Goal: Task Accomplishment & Management: Complete application form

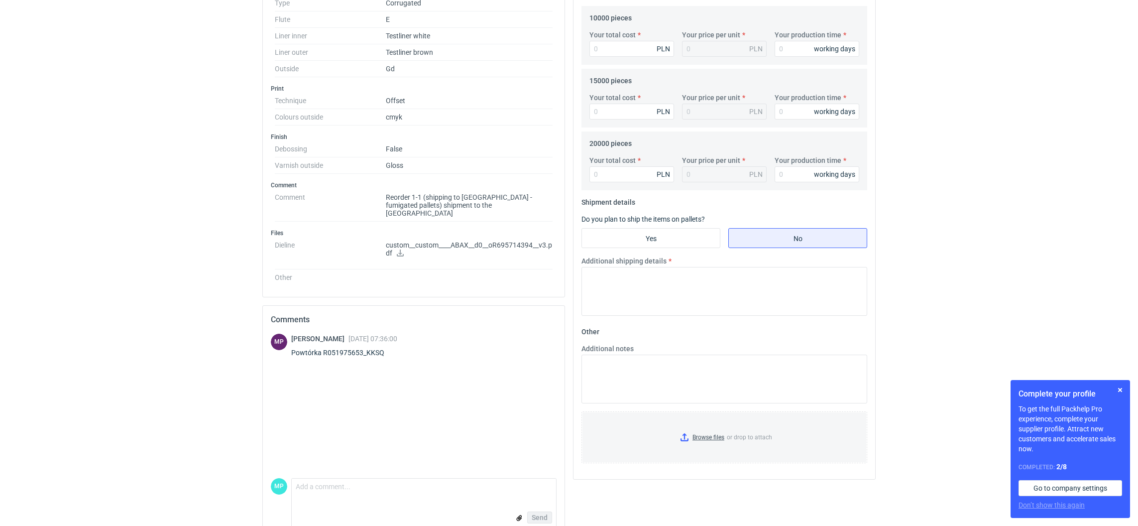
scroll to position [352, 0]
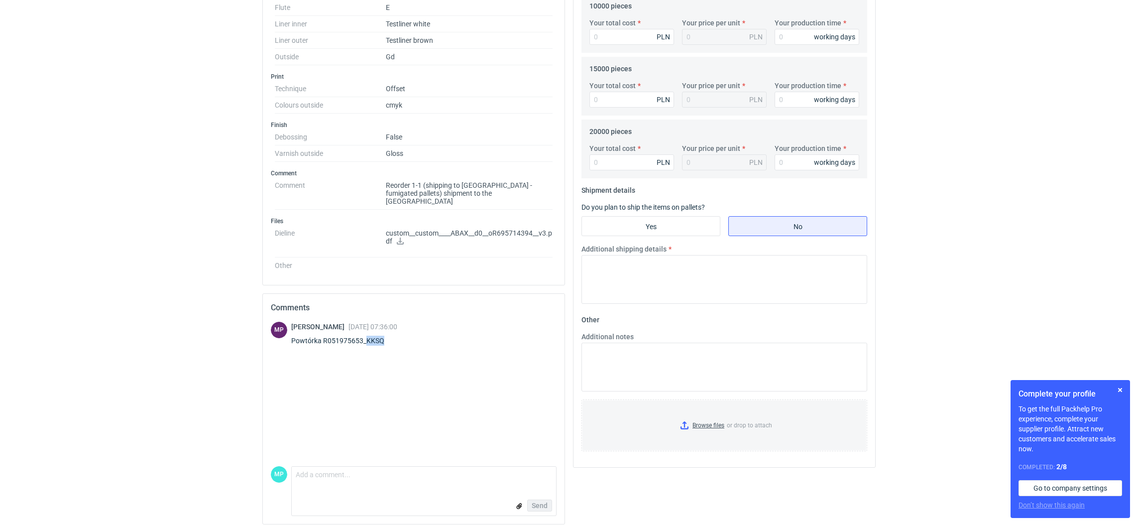
drag, startPoint x: 364, startPoint y: 333, endPoint x: 387, endPoint y: 334, distance: 22.9
click at [387, 335] on div "Powtórka R051975653_KKSQ" at bounding box center [344, 340] width 106 height 10
copy div "KKSQ"
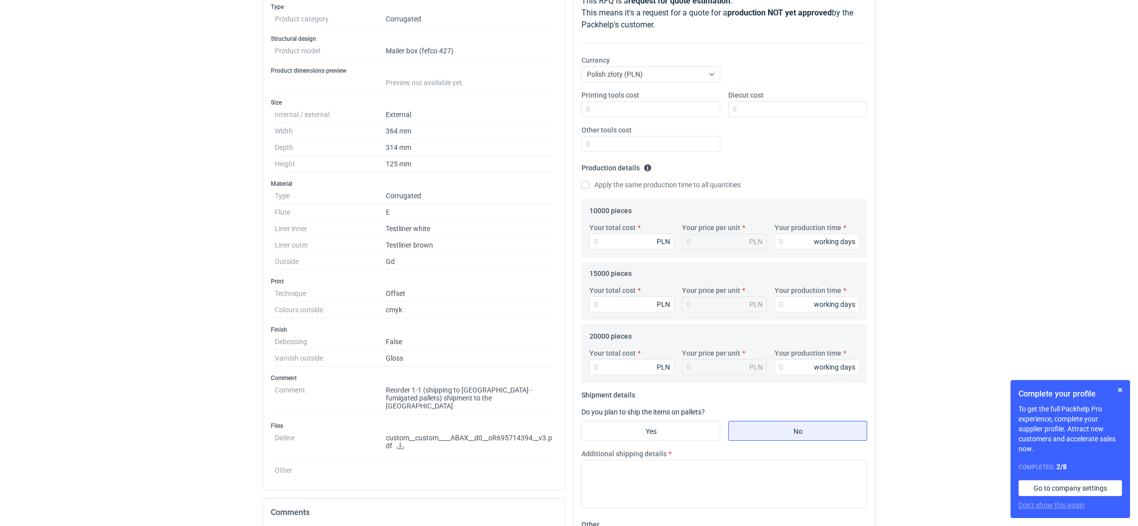
scroll to position [149, 0]
click at [610, 238] on input "Your total cost" at bounding box center [631, 239] width 85 height 16
type input "321000"
type input "32.1"
type input "32100"
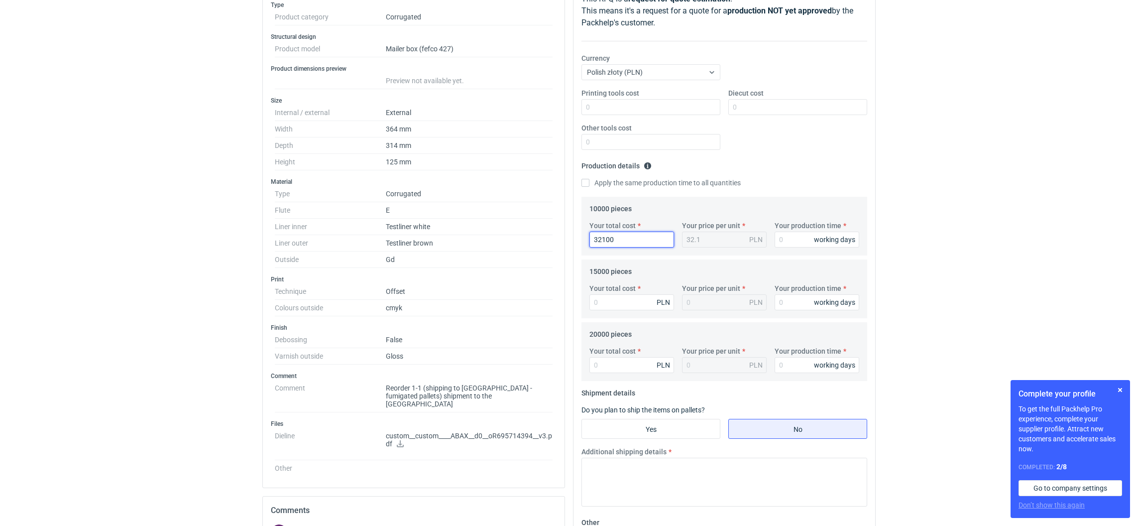
type input "3.21"
type input "32100"
click at [623, 300] on input "Your total cost" at bounding box center [631, 302] width 85 height 16
click at [792, 237] on input "Your production time" at bounding box center [816, 239] width 85 height 16
type input "15"
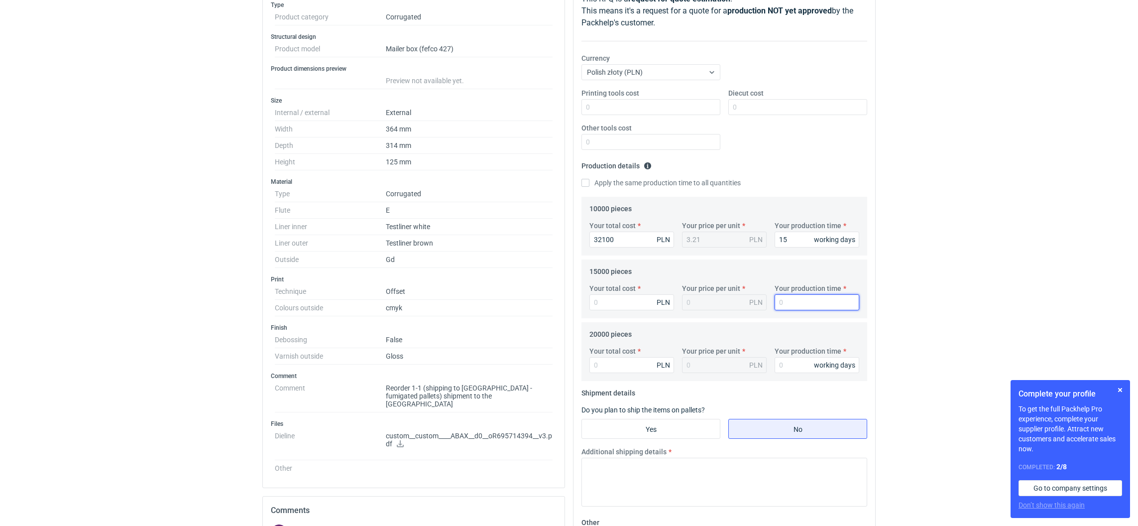
click at [795, 304] on input "Your production time" at bounding box center [816, 302] width 85 height 16
type input "15"
click at [785, 360] on input "Your production time" at bounding box center [816, 365] width 85 height 16
type input "15"
click at [647, 431] on input "Yes" at bounding box center [651, 428] width 138 height 19
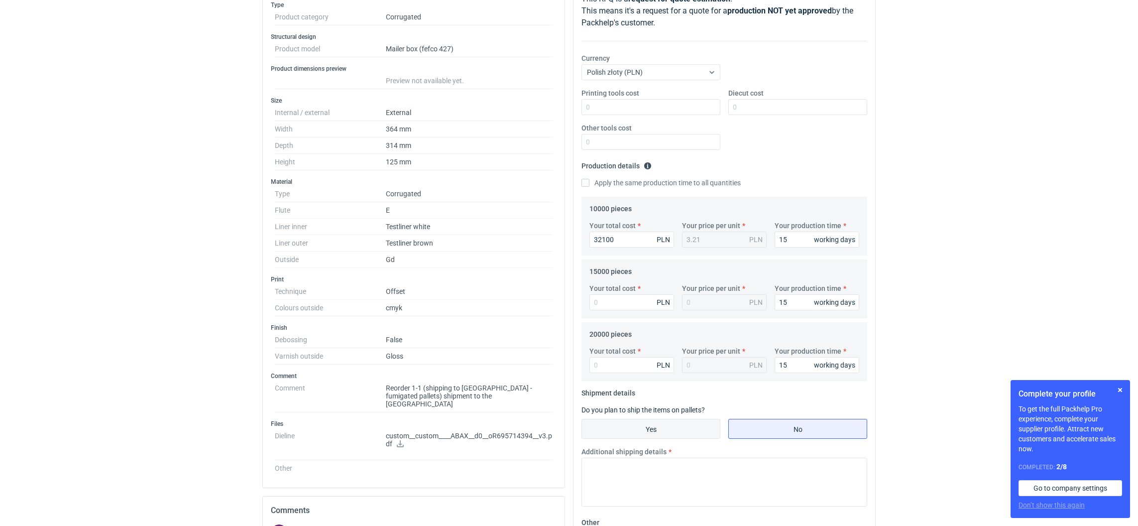
radio input "true"
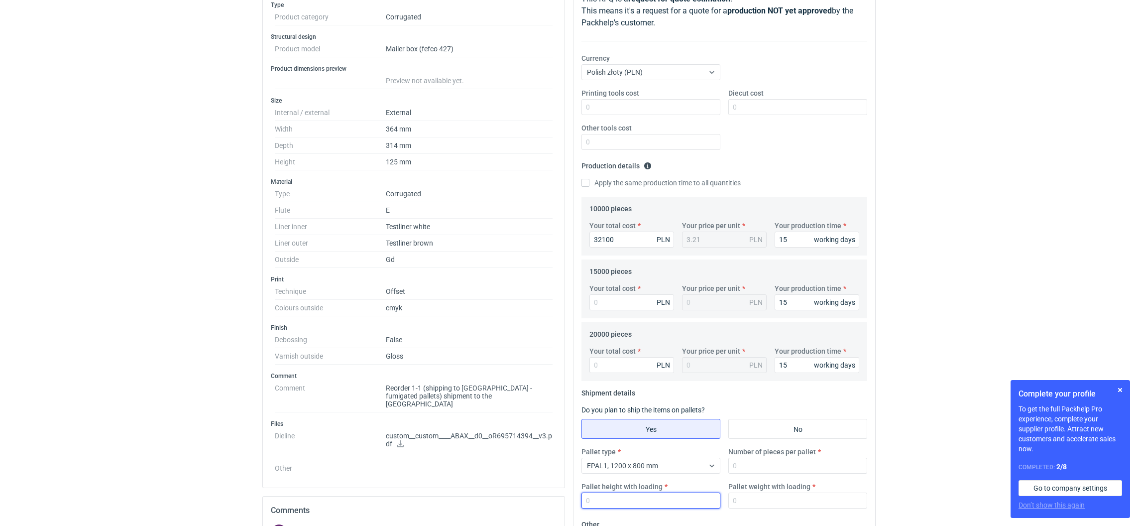
click at [618, 505] on input "Pallet height with loading" at bounding box center [650, 500] width 139 height 16
type input "1800"
click at [611, 303] on input "Your total cost" at bounding box center [631, 302] width 85 height 16
type input "45000"
type input "3"
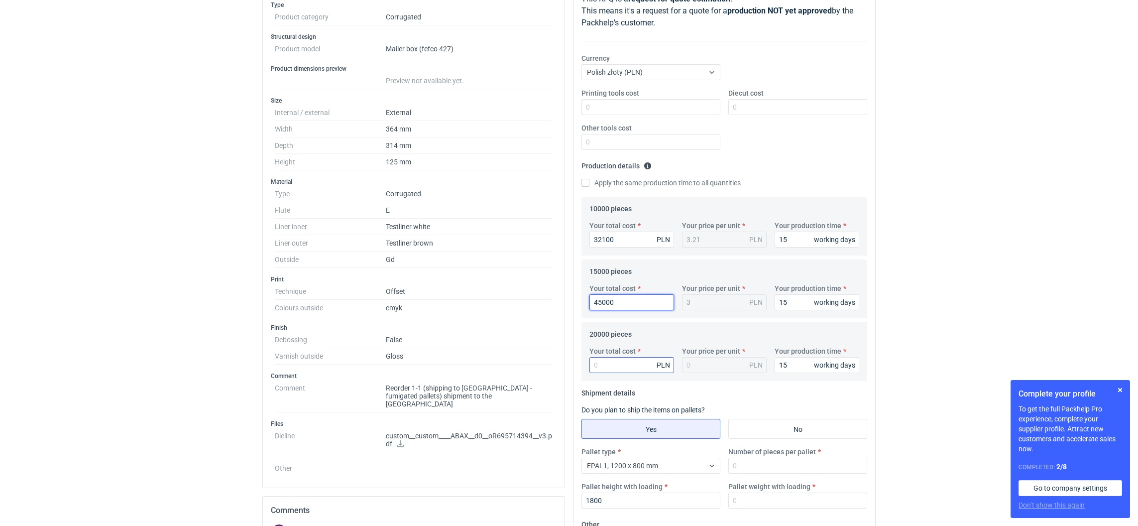
type input "45000"
click at [620, 369] on input "Your total cost" at bounding box center [631, 365] width 85 height 16
paste input "58600"
type input "58600"
type input "2.93"
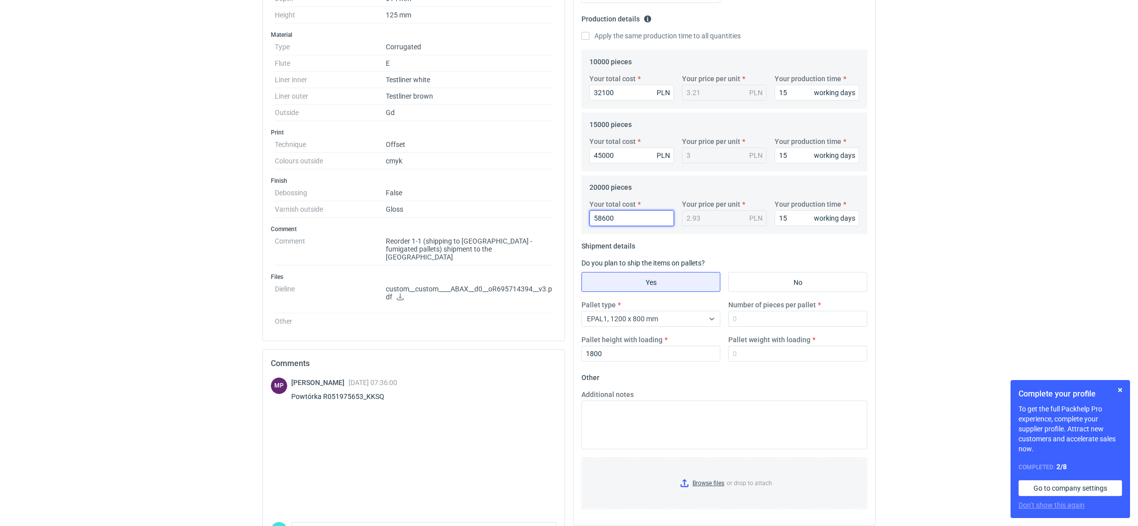
scroll to position [299, 0]
type input "58600"
click at [680, 475] on input "Browse files or drop to attach" at bounding box center [724, 480] width 284 height 50
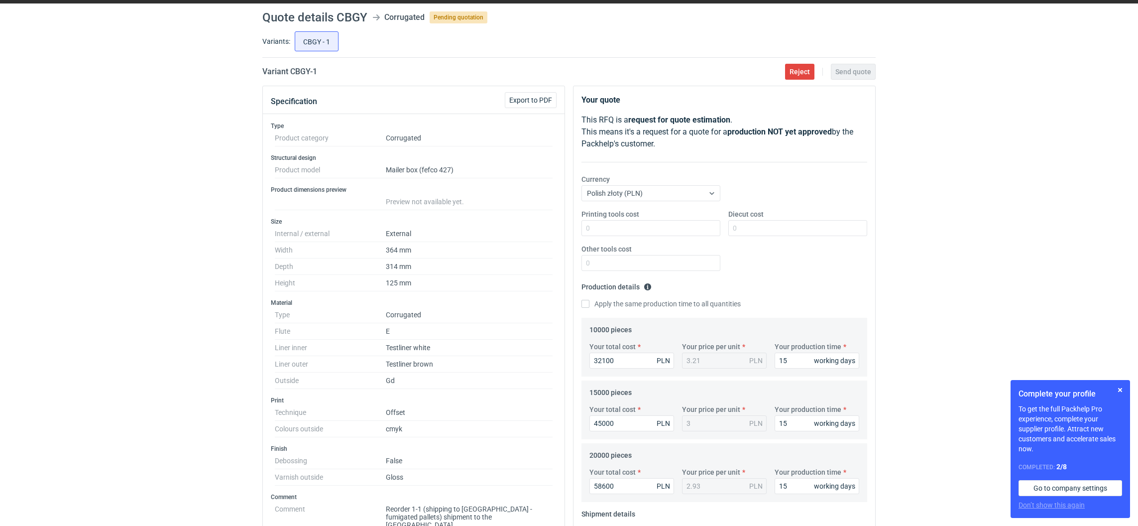
scroll to position [0, 0]
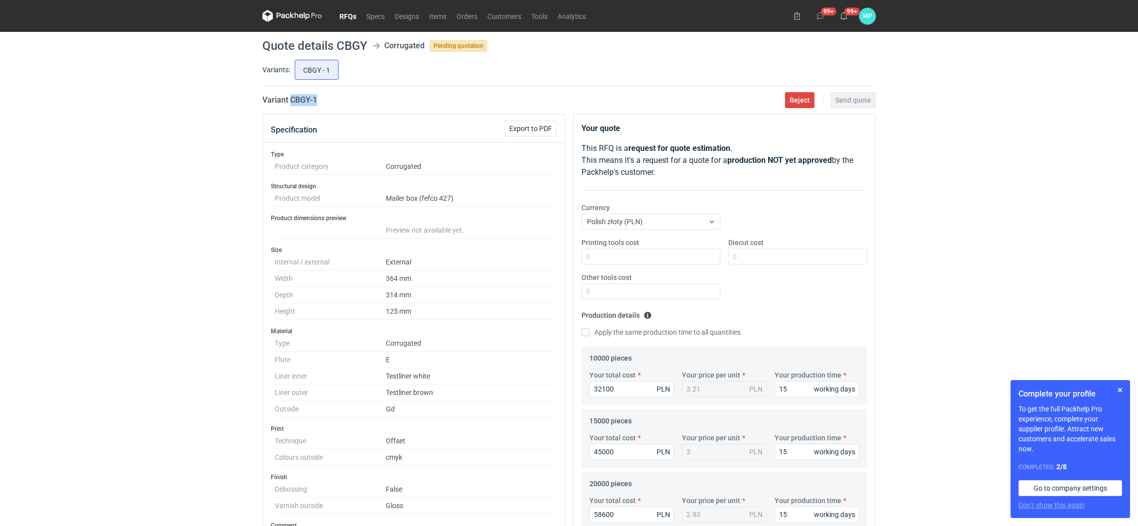
drag, startPoint x: 289, startPoint y: 102, endPoint x: 325, endPoint y: 104, distance: 35.9
click at [325, 104] on div "Variant CBGY - 1 Reject Send quote" at bounding box center [568, 100] width 613 height 12
copy h2 "CBGY - 1"
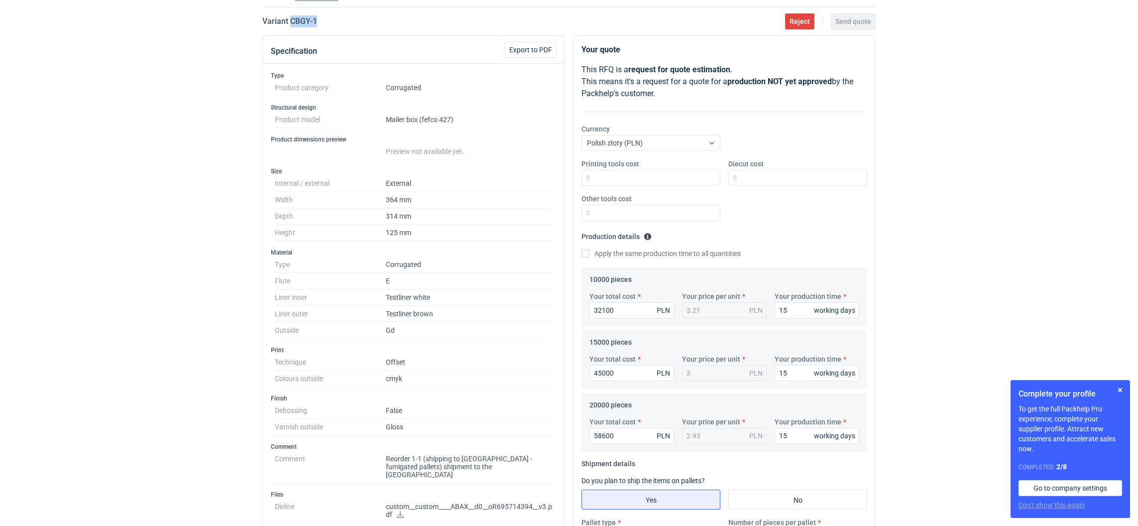
scroll to position [352, 0]
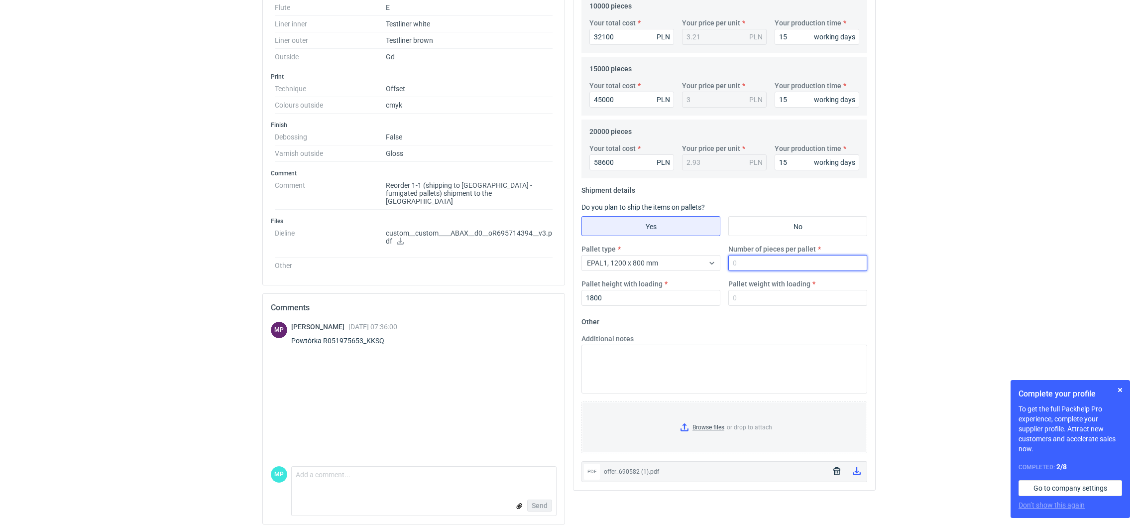
click at [737, 261] on input "Number of pieces per pallet" at bounding box center [797, 263] width 139 height 16
type input "1120"
click at [743, 298] on input "Pallet weight with loading" at bounding box center [797, 298] width 139 height 16
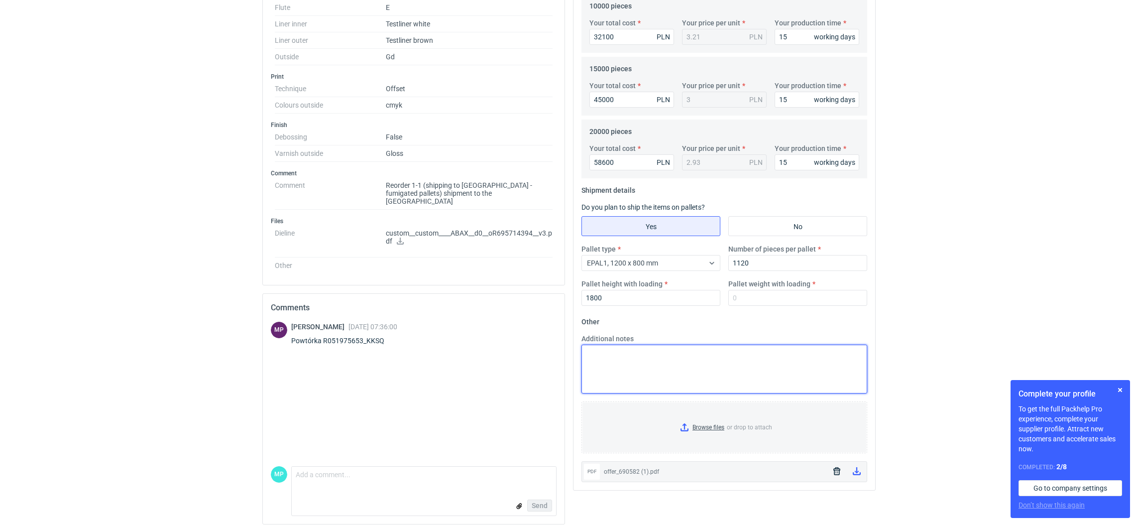
click at [637, 369] on textarea "Additional notes" at bounding box center [724, 368] width 286 height 49
type textarea "1200x900x2000"
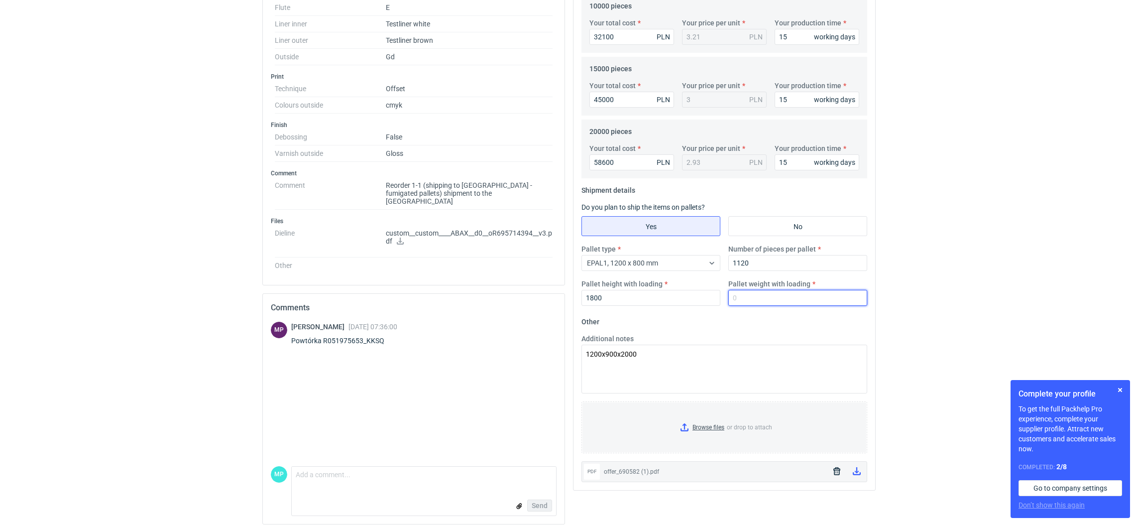
click at [750, 301] on input "Pallet weight with loading" at bounding box center [797, 298] width 139 height 16
type input "750"
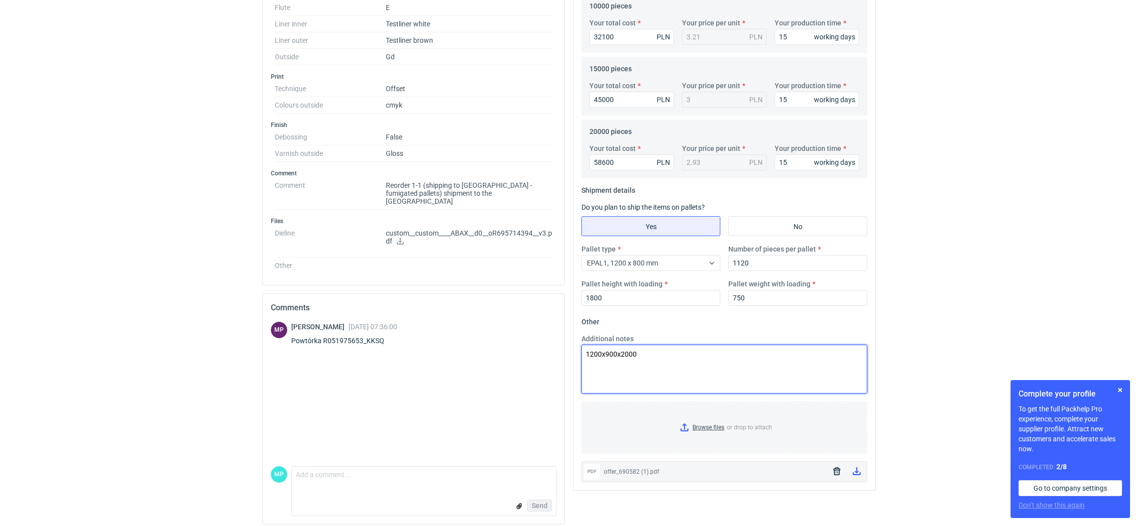
click at [834, 371] on textarea "1200x900x2000" at bounding box center [724, 368] width 286 height 49
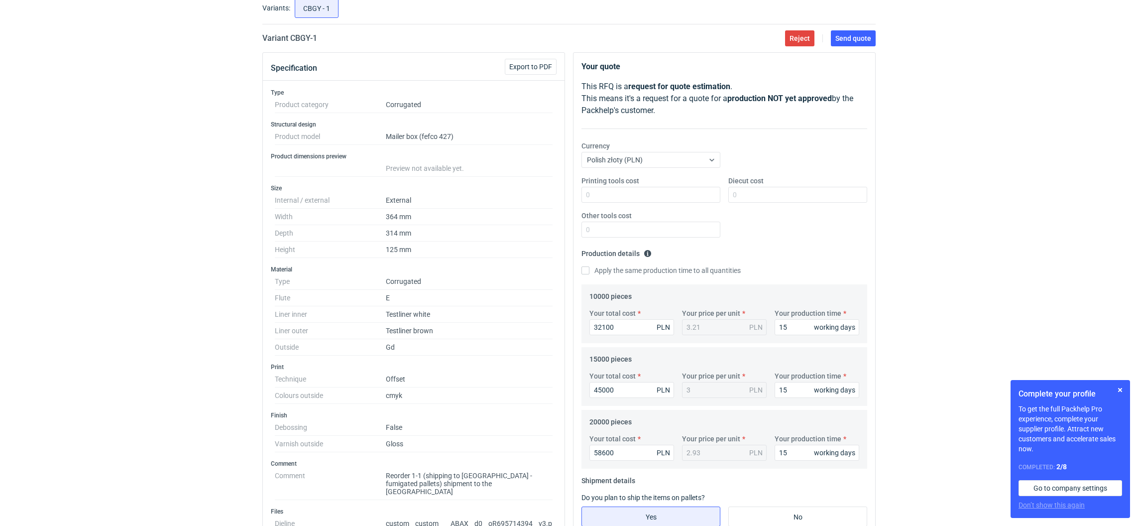
scroll to position [0, 0]
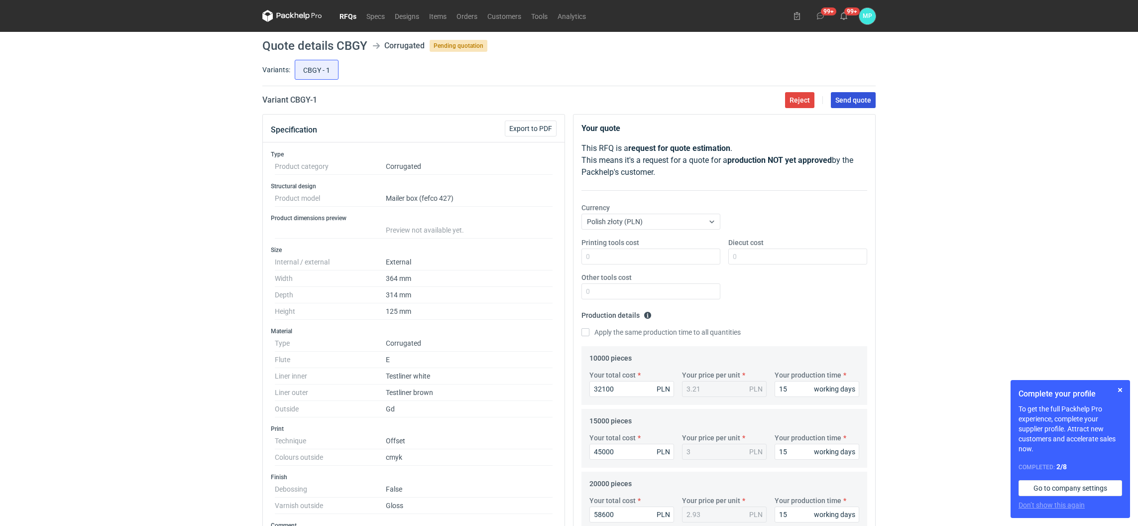
click at [860, 98] on span "Send quote" at bounding box center [853, 100] width 36 height 7
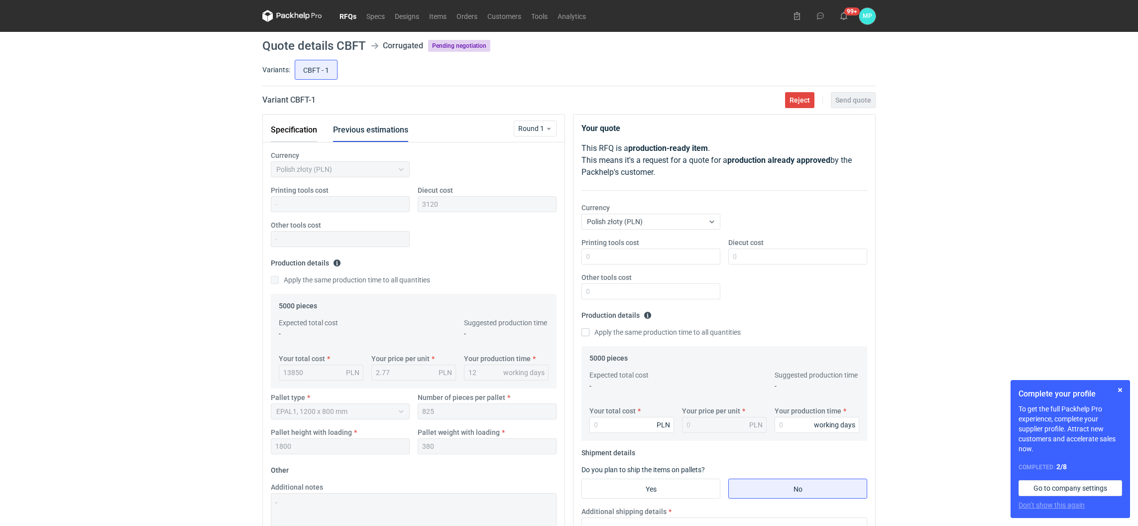
click at [297, 132] on button "Specification" at bounding box center [294, 130] width 46 height 24
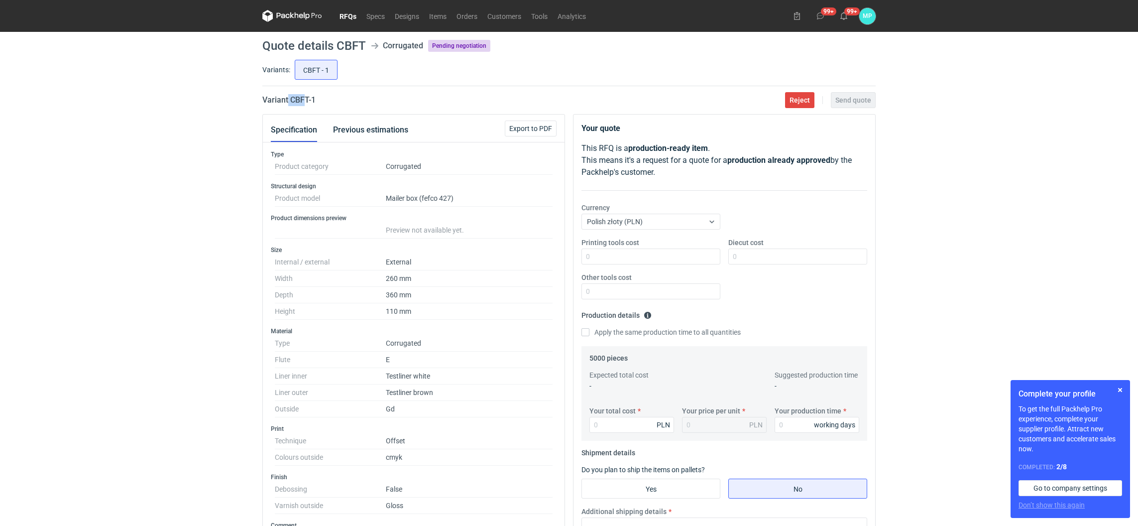
drag, startPoint x: 287, startPoint y: 101, endPoint x: 306, endPoint y: 101, distance: 18.4
click at [306, 101] on h2 "Variant CBFT - 1" at bounding box center [288, 100] width 53 height 12
drag, startPoint x: 307, startPoint y: 103, endPoint x: 292, endPoint y: 103, distance: 15.4
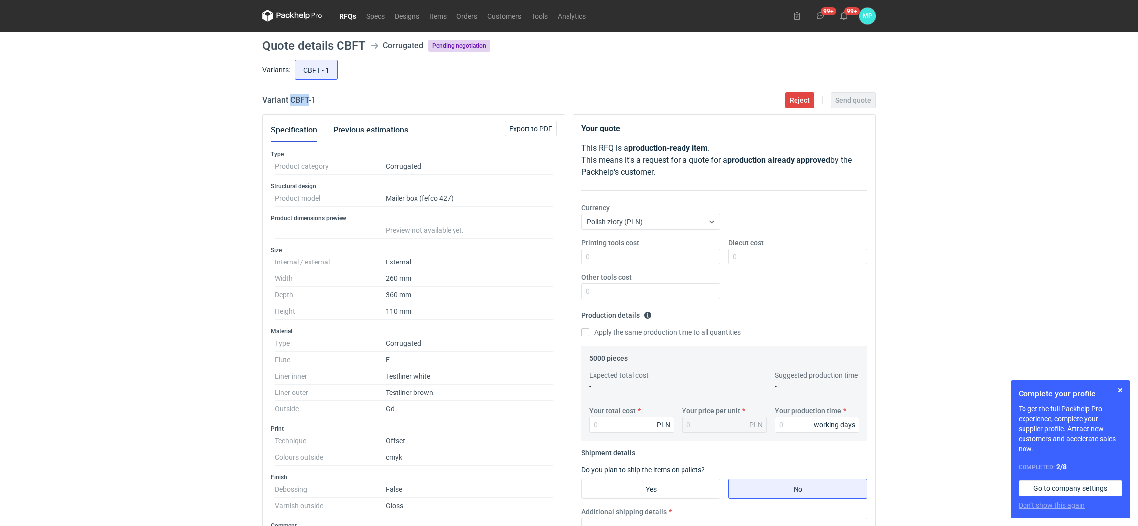
click at [292, 103] on h2 "Variant CBFT - 1" at bounding box center [288, 100] width 53 height 12
copy h2 "CBFT"
click at [345, 130] on button "Previous estimations" at bounding box center [370, 130] width 75 height 24
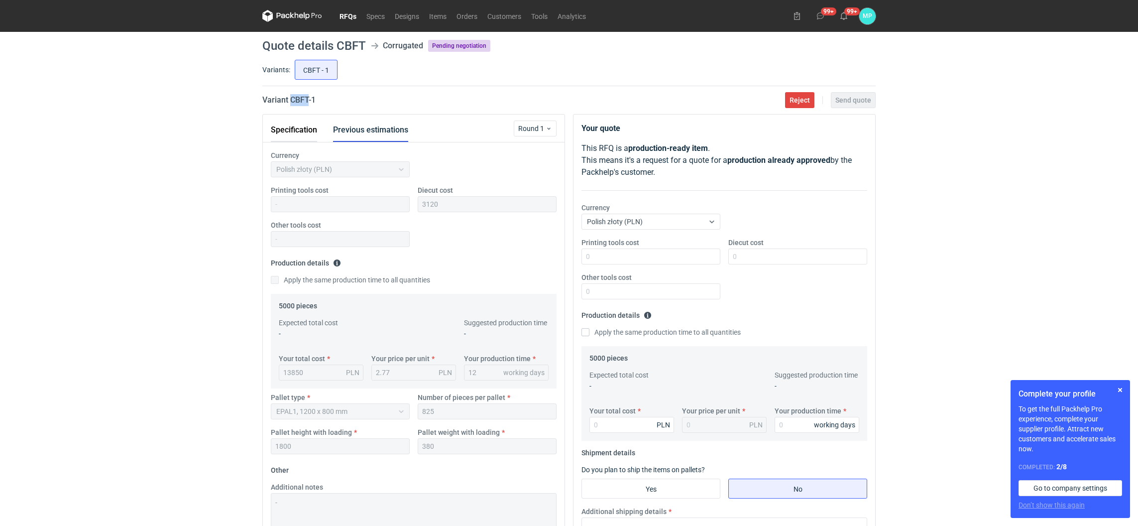
click at [291, 131] on button "Specification" at bounding box center [294, 130] width 46 height 24
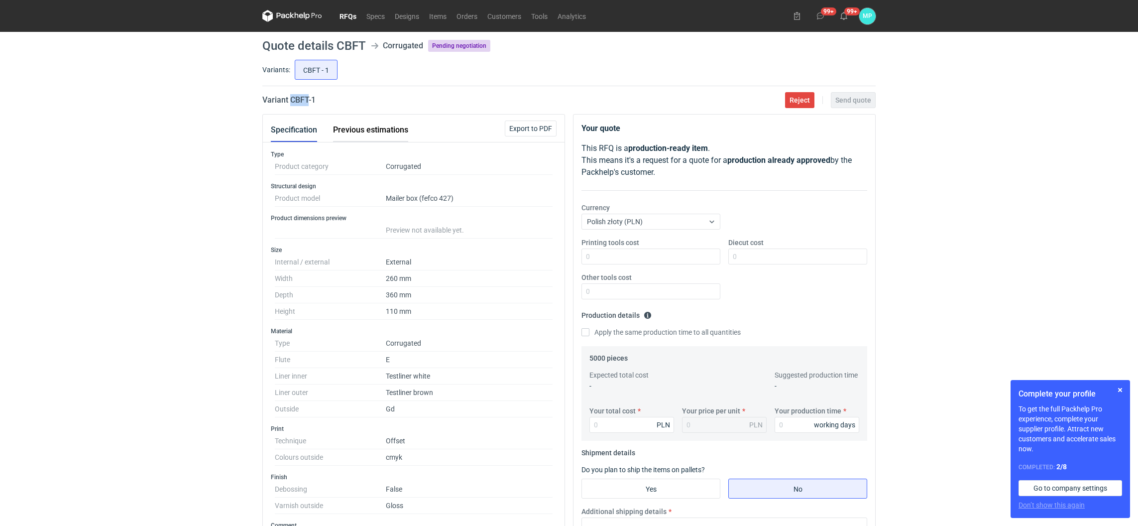
click at [350, 129] on button "Previous estimations" at bounding box center [370, 130] width 75 height 24
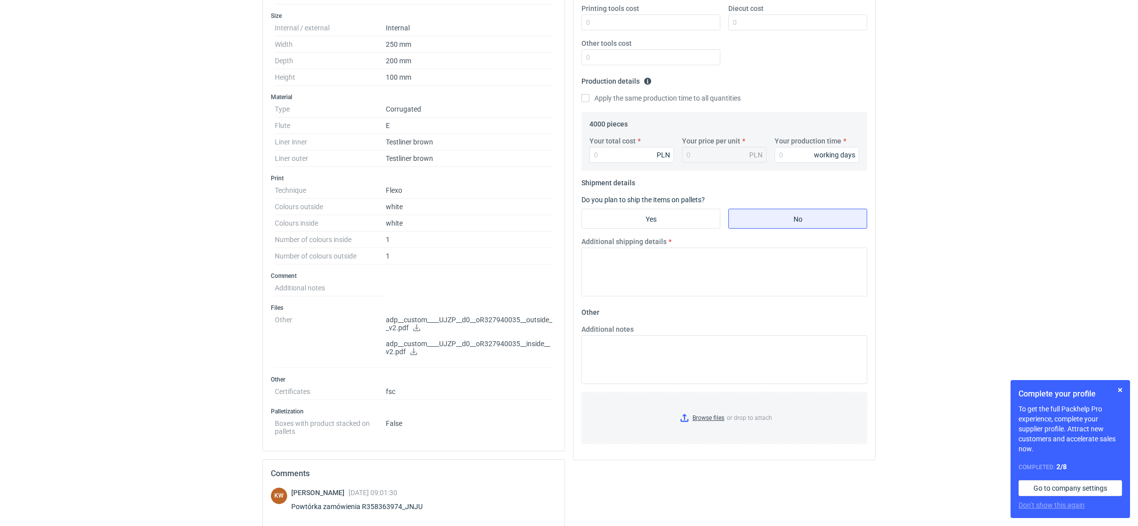
scroll to position [299, 0]
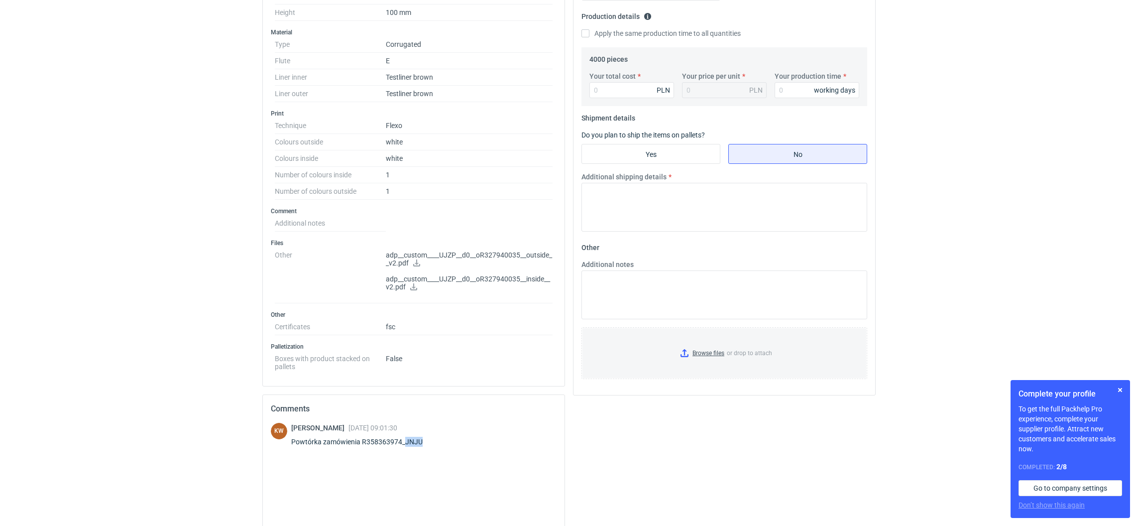
drag, startPoint x: 405, startPoint y: 444, endPoint x: 424, endPoint y: 448, distance: 18.8
click at [424, 448] on div "Klaudia Wiśniewska 03 Sep 2025 09:01:30 Powtórka zamówienia R358363974_JNJU" at bounding box center [362, 437] width 143 height 28
copy div "JNJU"
click at [686, 155] on input "Yes" at bounding box center [651, 153] width 138 height 19
radio input "true"
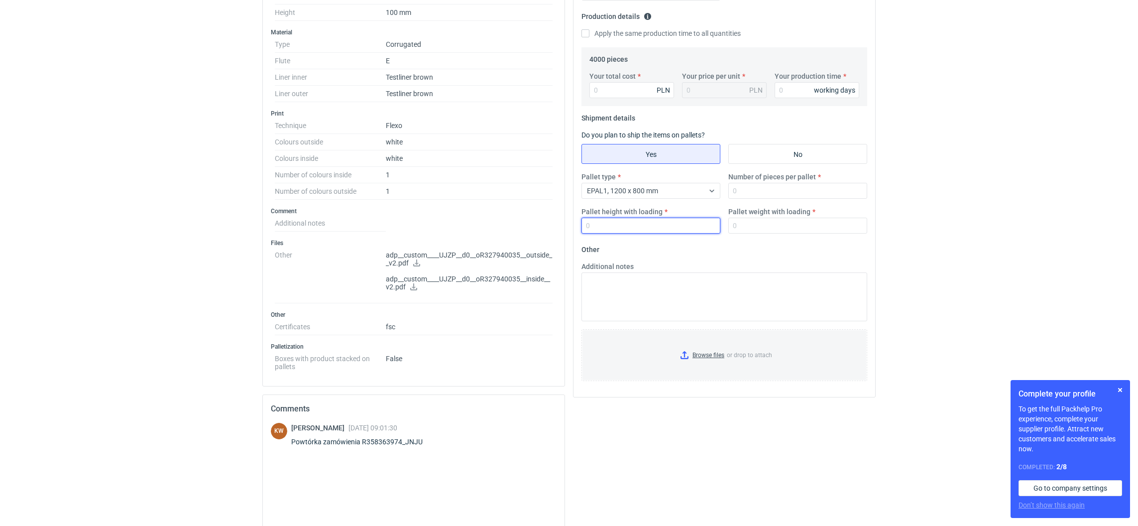
click at [658, 225] on input "Pallet height with loading" at bounding box center [650, 225] width 139 height 16
type input "1800"
click at [742, 187] on input "Number of pieces per pallet" at bounding box center [797, 191] width 139 height 16
type input "1650"
click at [710, 270] on div "Additional notes" at bounding box center [724, 291] width 294 height 60
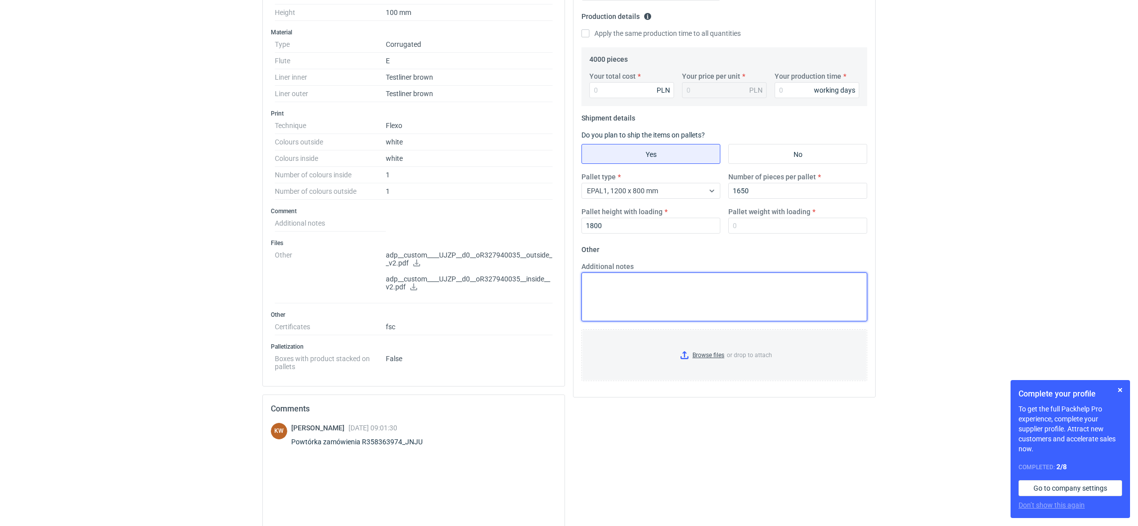
click at [710, 276] on textarea "Additional notes" at bounding box center [724, 296] width 286 height 49
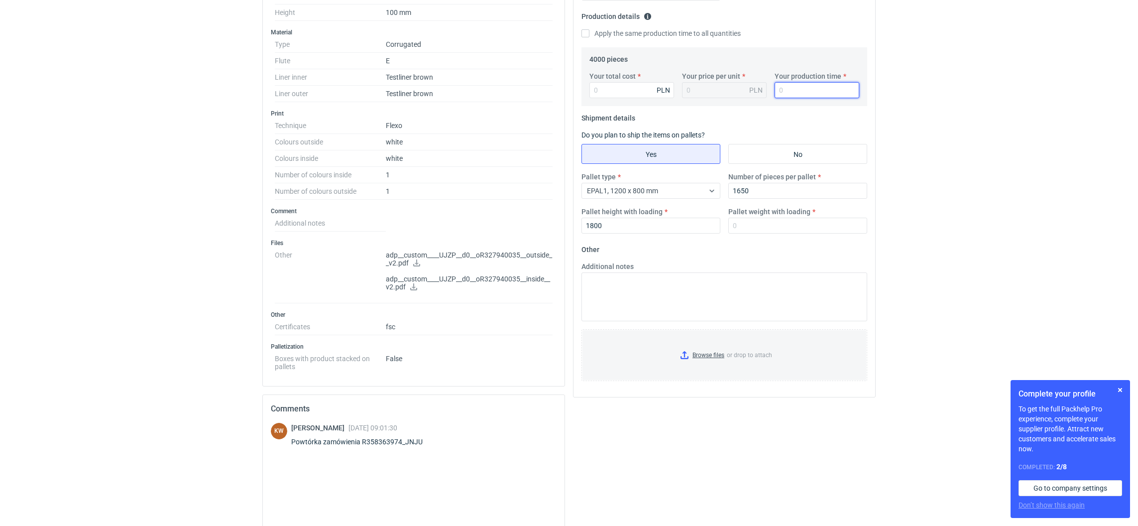
click at [795, 85] on input "Your production time" at bounding box center [816, 90] width 85 height 16
type input "12"
click at [762, 228] on input "Pallet weight with loading" at bounding box center [797, 225] width 139 height 16
type input "350"
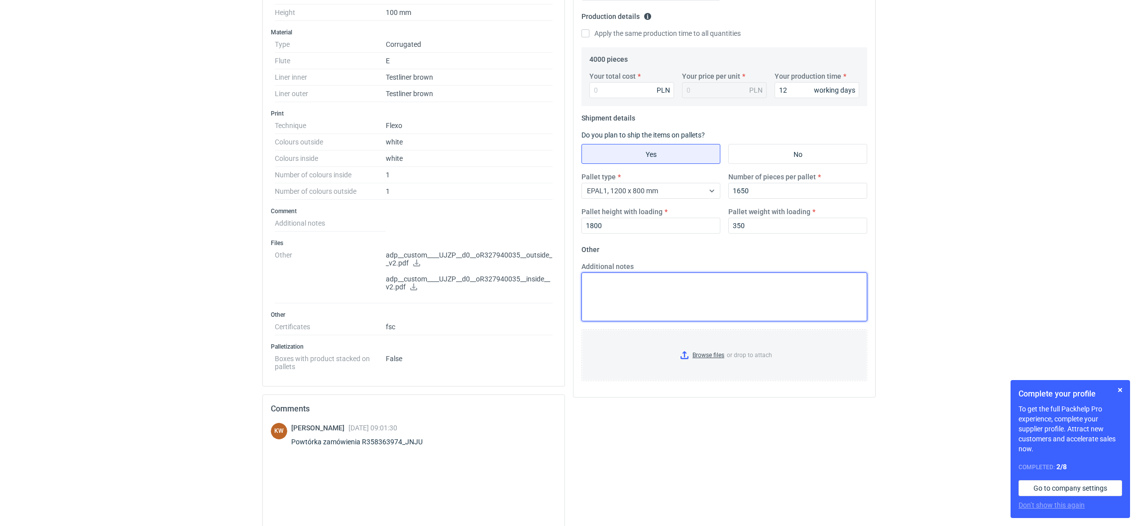
click at [671, 297] on textarea "Additional notes" at bounding box center [724, 296] width 286 height 49
click at [642, 300] on textarea "Additional notes" at bounding box center [724, 296] width 286 height 49
type textarea "1280x800x1800"
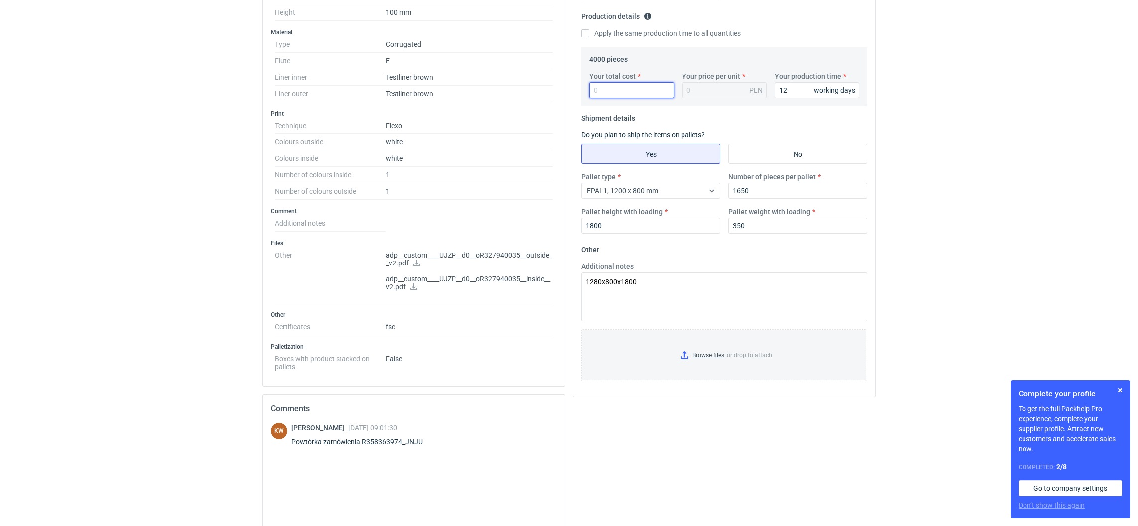
click at [607, 94] on input "Your total cost" at bounding box center [631, 90] width 85 height 16
type input "5836"
type input "1.46"
type input "5836"
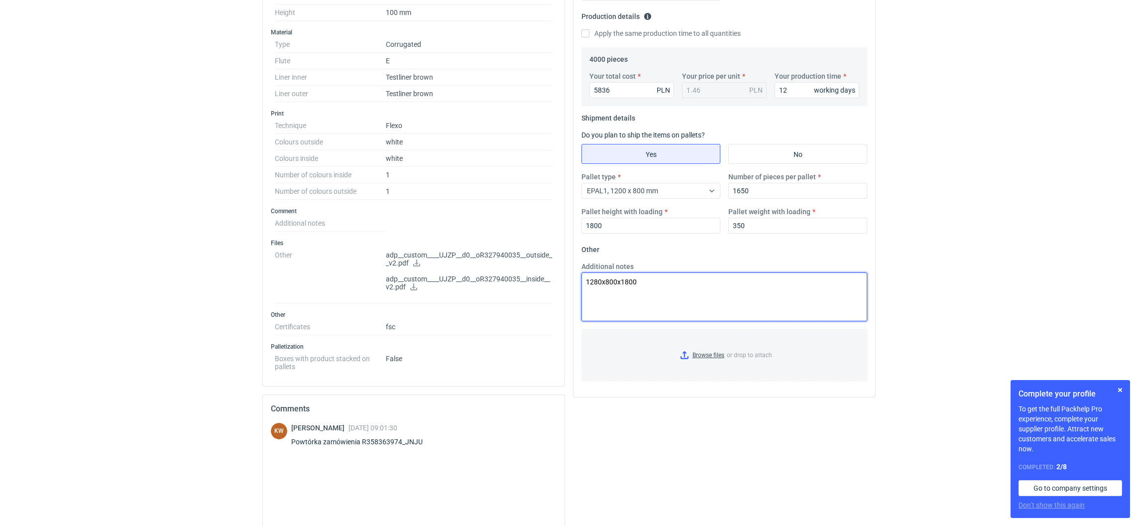
click at [707, 292] on textarea "1280x800x1800" at bounding box center [724, 296] width 286 height 49
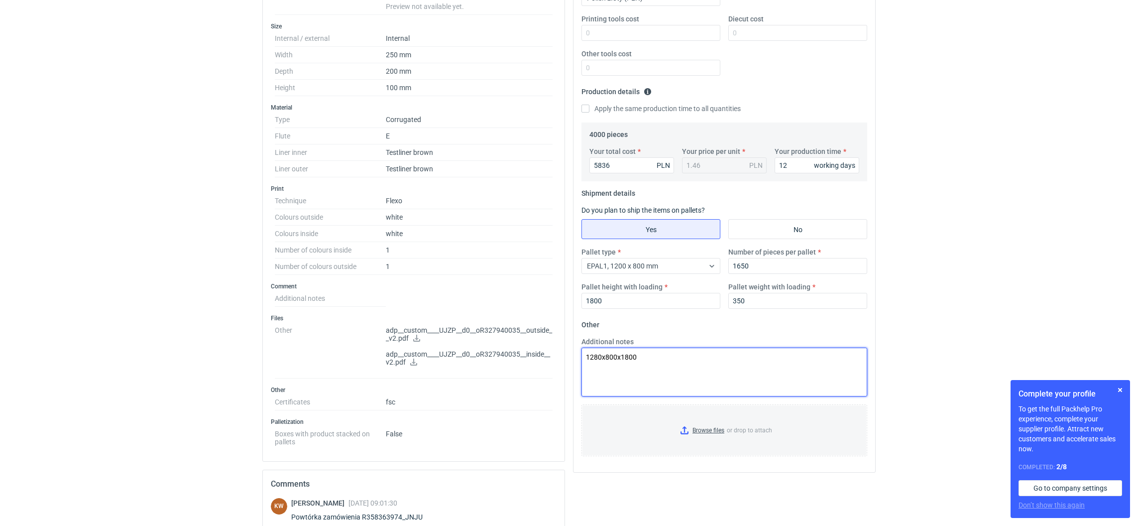
scroll to position [149, 0]
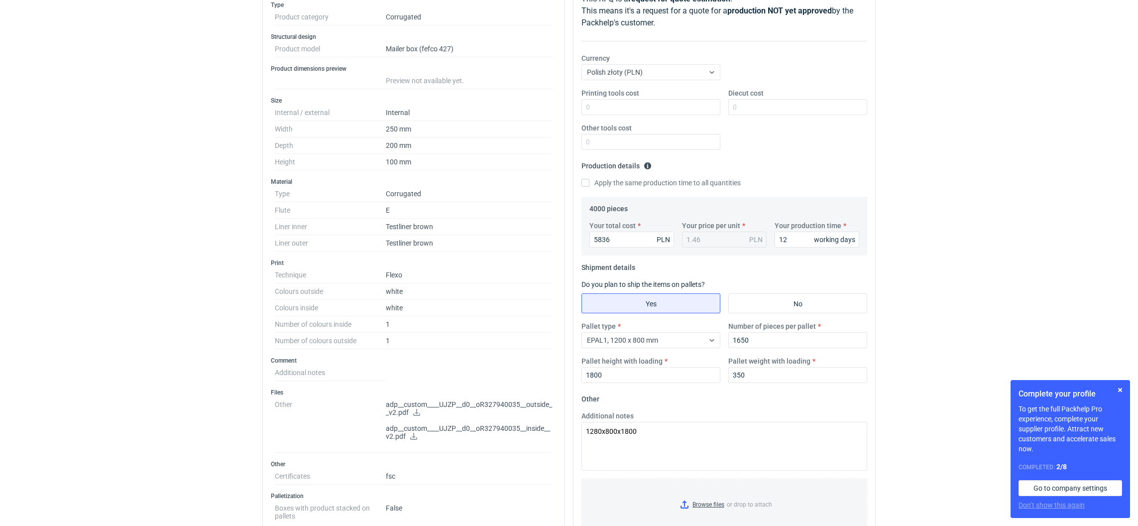
click at [931, 376] on html "RFQs Specs Designs Items Orders Customers Tools Analytics 99+ 99+ MP Martyna Pa…" at bounding box center [569, 114] width 1138 height 526
click at [685, 506] on input "Browse files or drop to attach" at bounding box center [724, 504] width 284 height 50
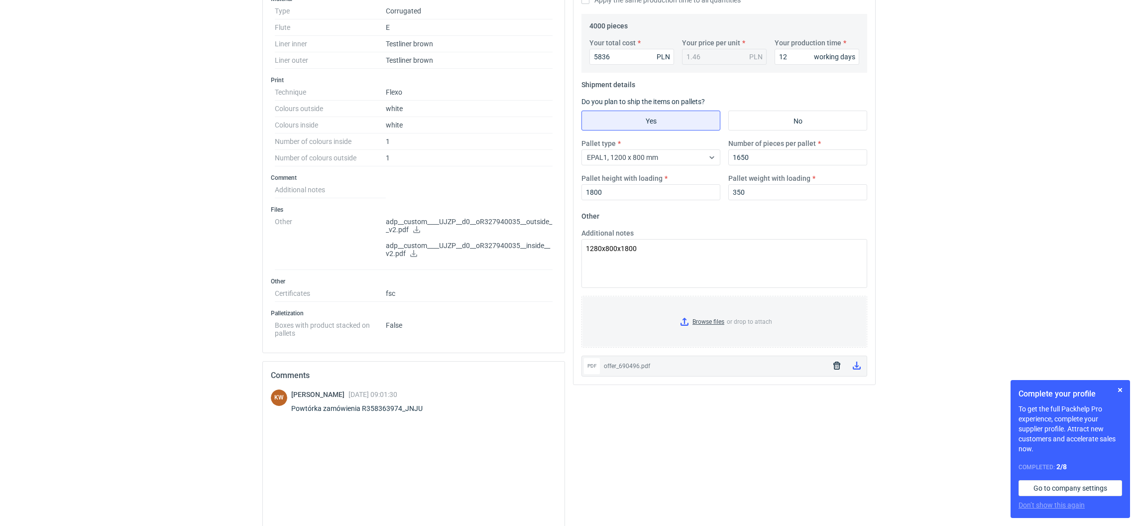
scroll to position [299, 0]
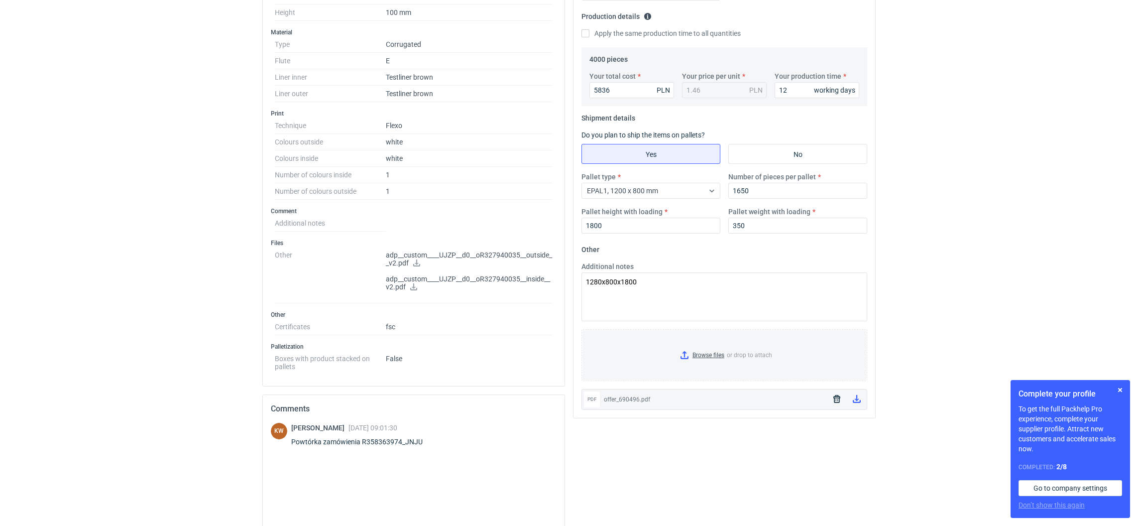
click at [705, 384] on fieldset "Other Additional notes 1280x800x1800 Browse files or drop to attach pdf offer_6…" at bounding box center [724, 325] width 286 height 168
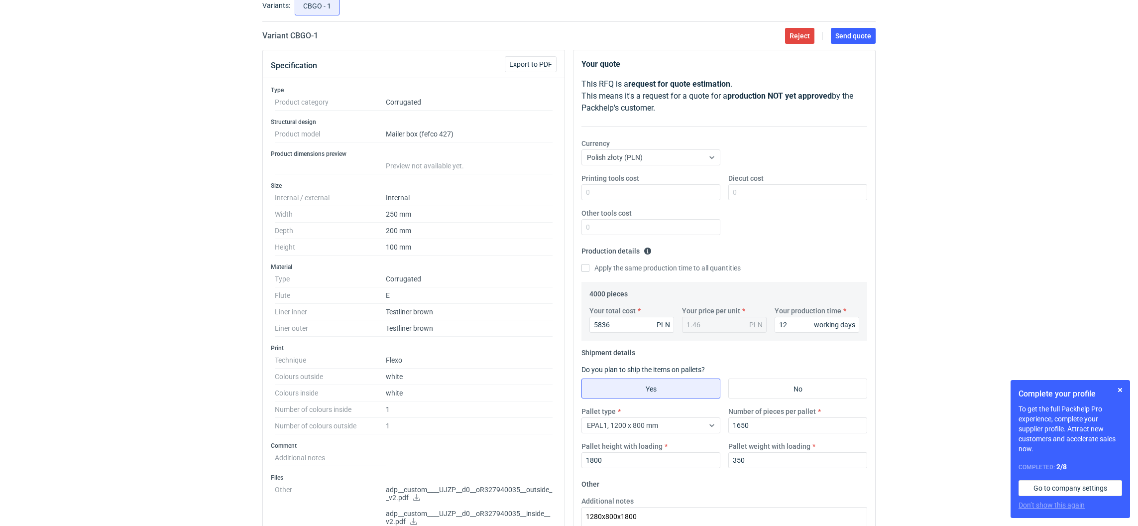
scroll to position [0, 0]
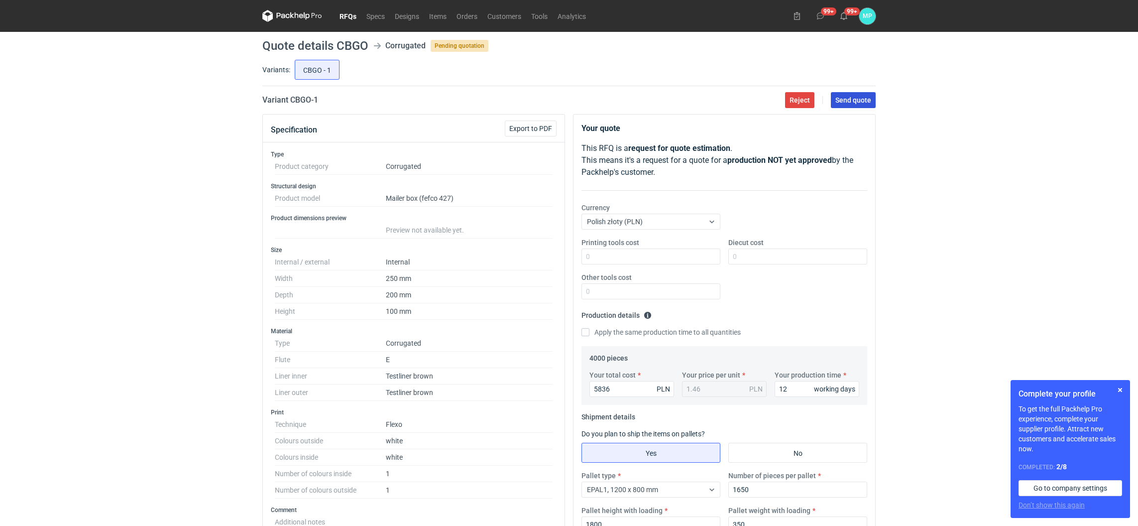
click at [847, 98] on span "Send quote" at bounding box center [853, 100] width 36 height 7
